Goal: Navigation & Orientation: Find specific page/section

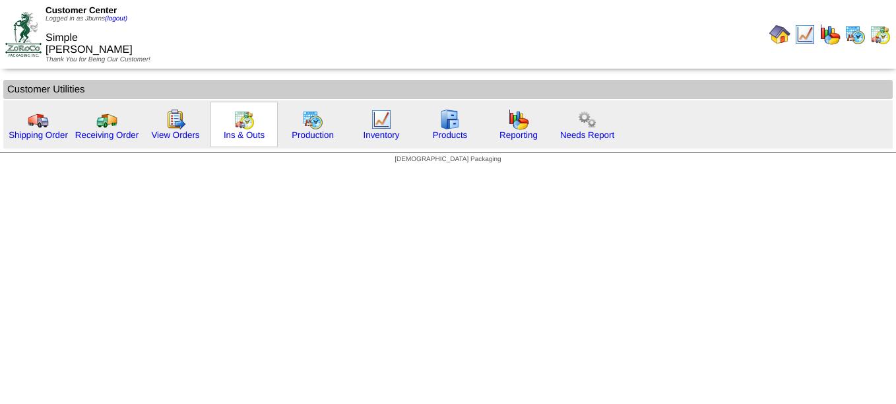
click at [252, 128] on img at bounding box center [243, 119] width 21 height 21
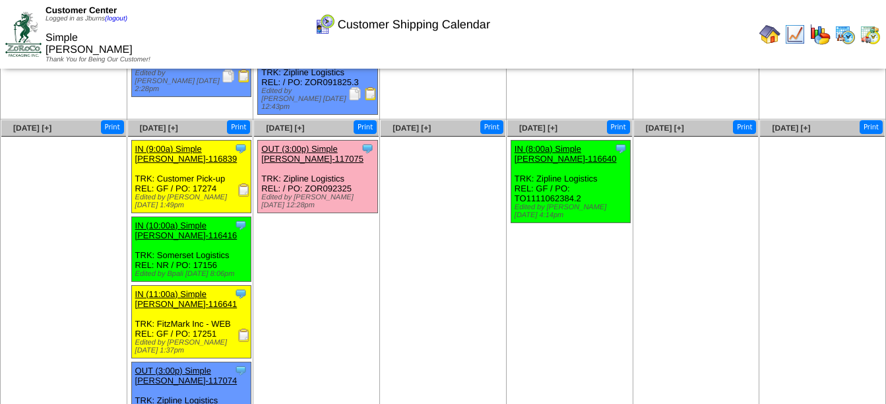
scroll to position [441, 0]
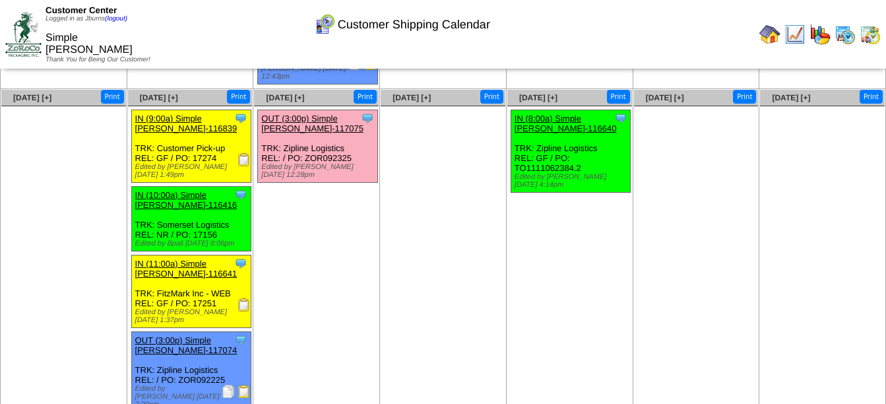
click at [226, 385] on img at bounding box center [228, 391] width 13 height 13
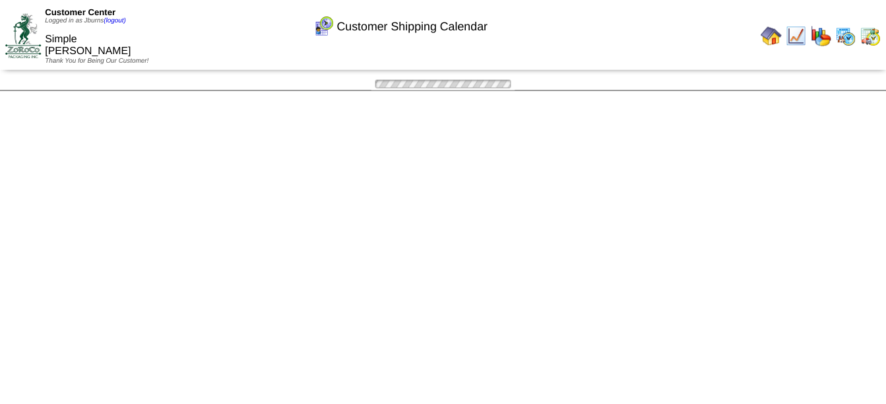
scroll to position [441, 0]
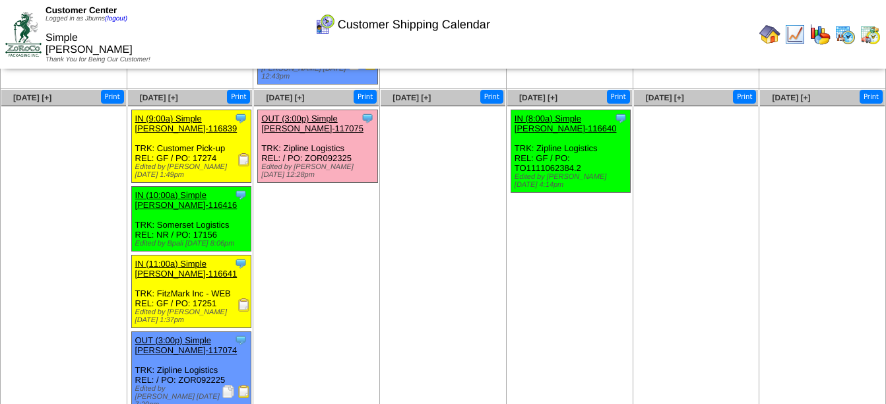
click at [29, 25] on img at bounding box center [23, 34] width 36 height 44
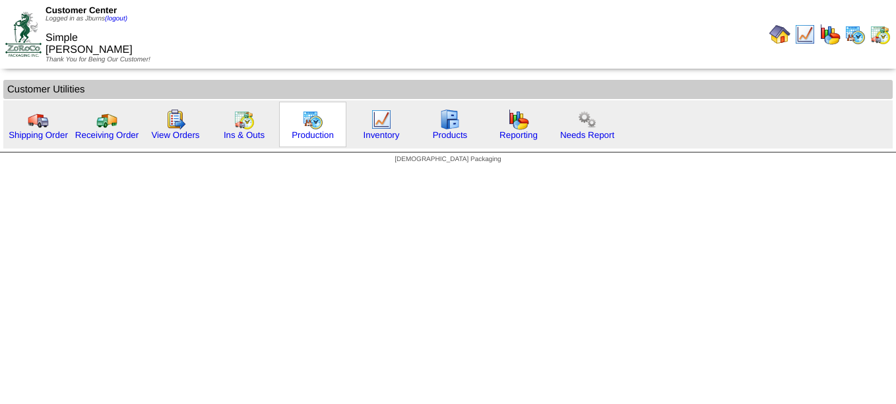
click at [317, 122] on img at bounding box center [312, 119] width 21 height 21
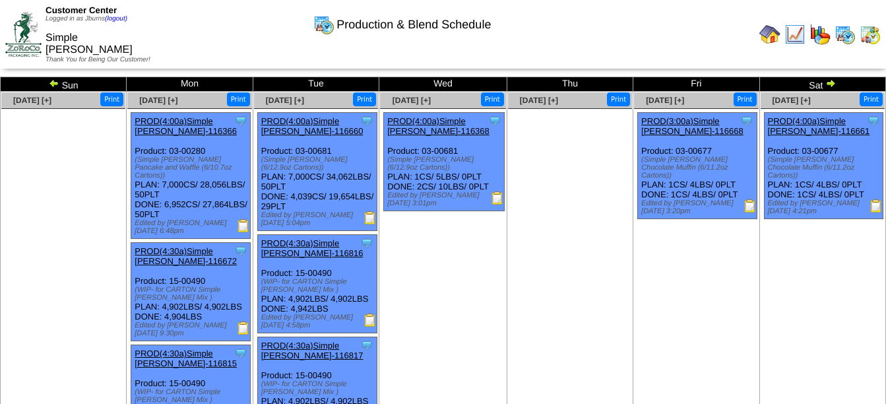
click at [53, 82] on img at bounding box center [54, 83] width 11 height 11
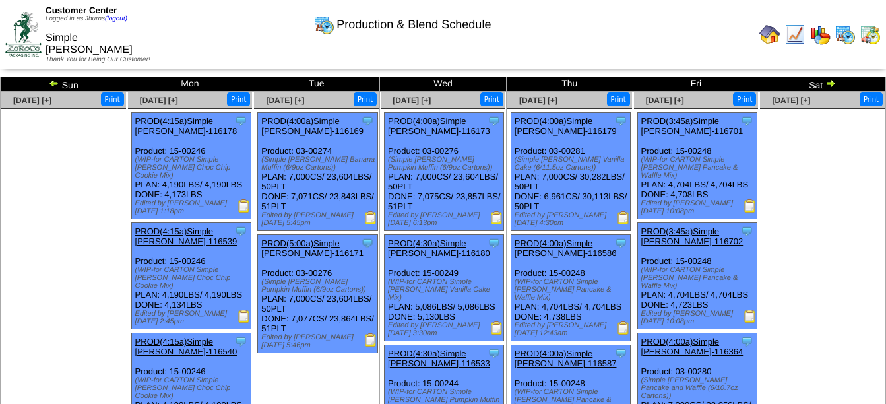
click at [828, 84] on img at bounding box center [830, 83] width 11 height 11
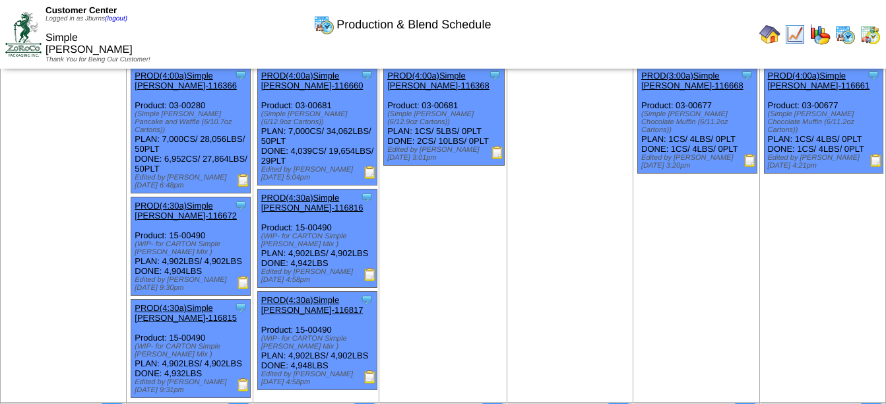
scroll to position [66, 0]
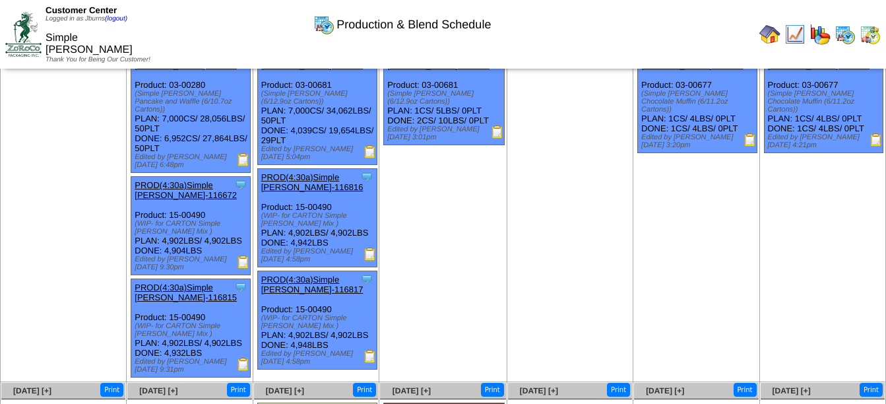
click at [25, 38] on img at bounding box center [23, 34] width 36 height 44
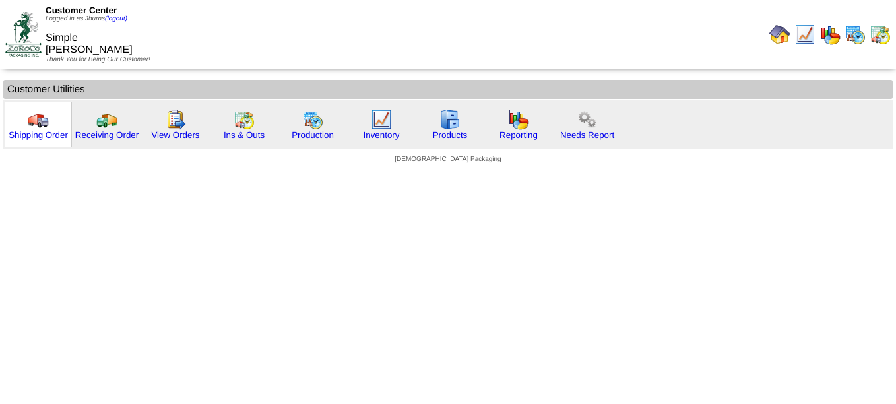
click at [34, 116] on img at bounding box center [38, 119] width 21 height 21
